Goal: Transaction & Acquisition: Download file/media

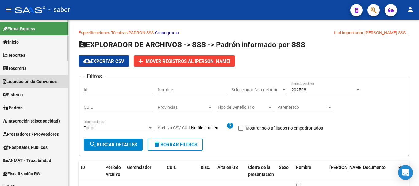
click at [32, 82] on span "Liquidación de Convenios" at bounding box center [30, 81] width 54 height 7
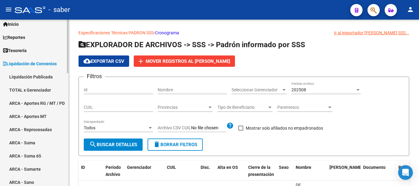
scroll to position [31, 0]
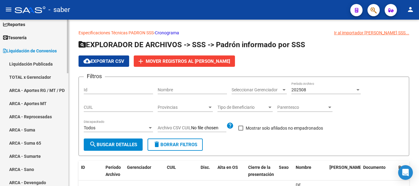
click at [14, 63] on link "Liquidación Publicada" at bounding box center [34, 63] width 68 height 13
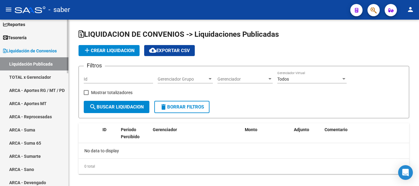
checkbox input "true"
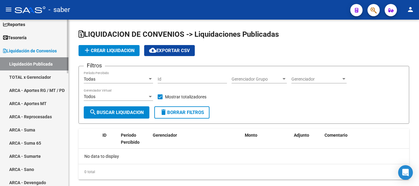
click at [26, 77] on link "TOTAL x Gerenciador" at bounding box center [34, 77] width 68 height 13
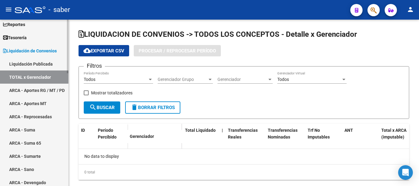
checkbox input "true"
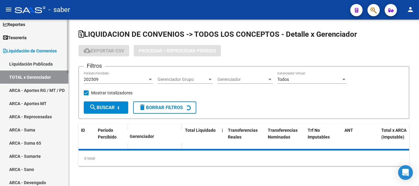
click at [34, 83] on link "TOTAL x Gerenciador" at bounding box center [34, 77] width 68 height 13
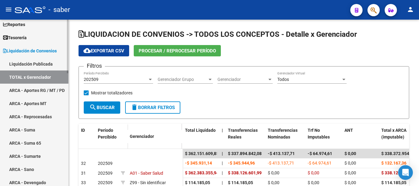
click at [18, 88] on link "ARCA - Aportes RG / MT / PD" at bounding box center [34, 90] width 68 height 13
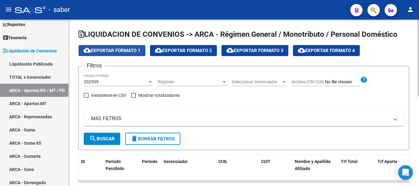
click at [105, 53] on span "cloud_download Exportar Formato 1" at bounding box center [111, 51] width 57 height 6
